Goal: Navigation & Orientation: Go to known website

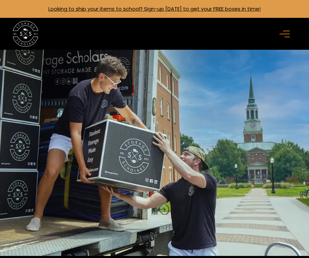
click at [294, 32] on div "menu" at bounding box center [286, 34] width 21 height 21
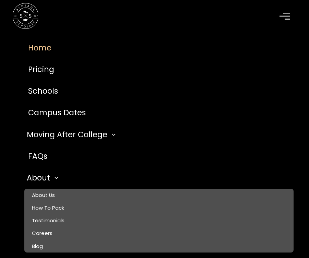
scroll to position [91, 0]
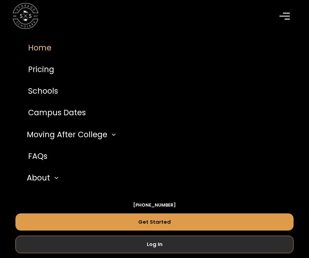
click at [236, 243] on link "Log In" at bounding box center [154, 244] width 279 height 17
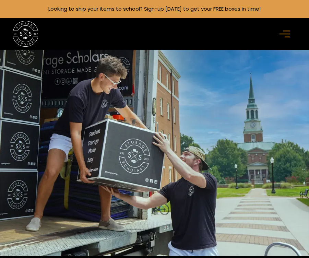
click at [286, 33] on rect "menu" at bounding box center [285, 33] width 10 height 1
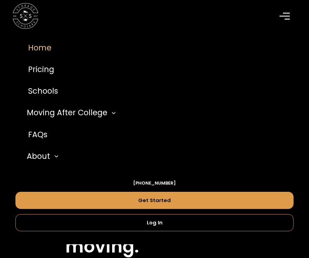
scroll to position [123, 0]
click at [173, 233] on nav "Home Pricing Schools Moving After College Commercial Projects Apartment Moving …" at bounding box center [154, 138] width 309 height 213
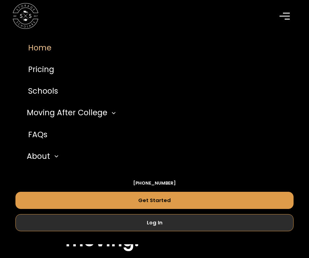
click at [171, 224] on link "Log In" at bounding box center [154, 222] width 279 height 17
